Goal: Task Accomplishment & Management: Complete application form

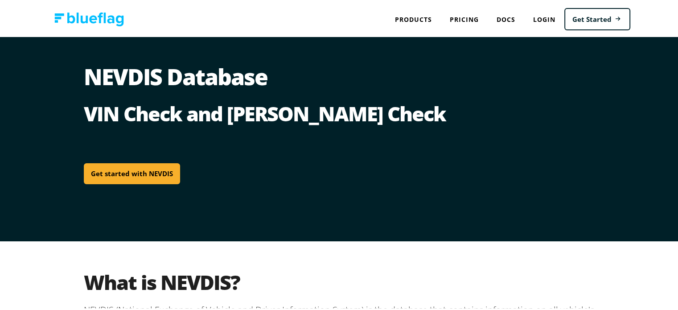
click at [140, 171] on link "Get started with NEVDIS" at bounding box center [132, 172] width 96 height 21
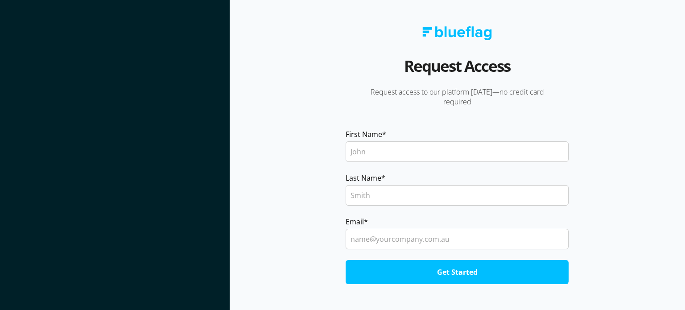
click at [362, 148] on input "First Name *" at bounding box center [457, 151] width 223 height 21
type input "[PERSON_NAME]"
click at [375, 198] on input "Last Name *" at bounding box center [457, 195] width 223 height 21
type input "[PERSON_NAME]"
click at [387, 239] on input "Email *" at bounding box center [457, 239] width 223 height 21
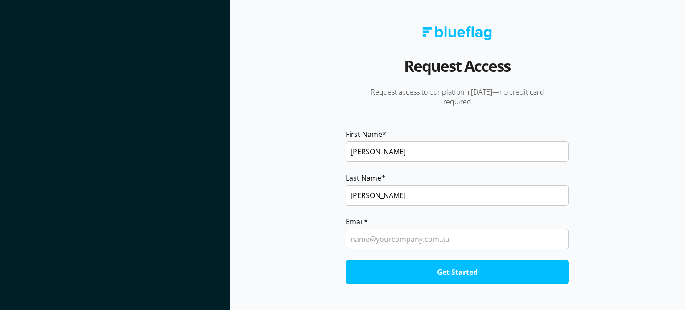
type input "[EMAIL_ADDRESS][DOMAIN_NAME]"
click at [460, 270] on input "Get Started" at bounding box center [457, 272] width 223 height 24
